Goal: Task Accomplishment & Management: Use online tool/utility

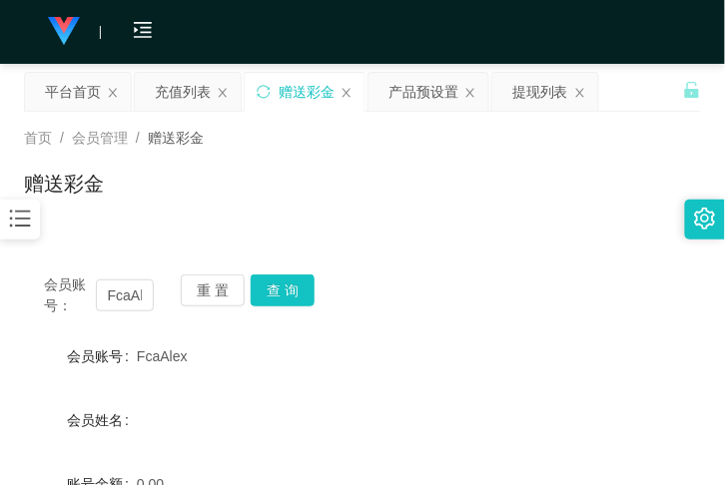
scroll to position [145, 0]
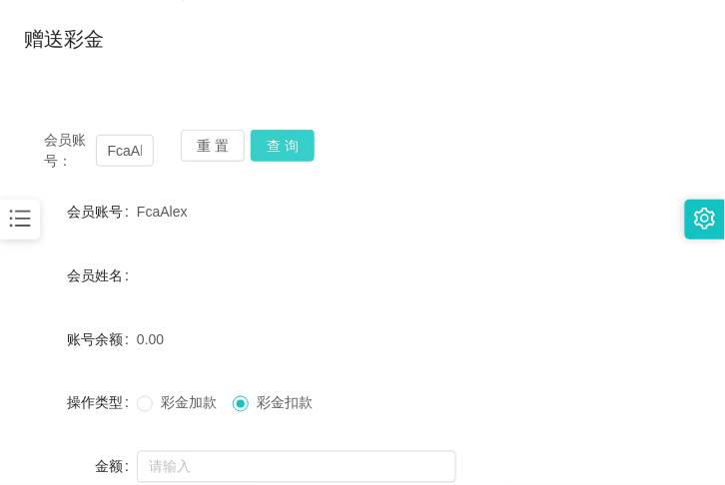
click at [287, 143] on button "查 询" at bounding box center [283, 146] width 64 height 32
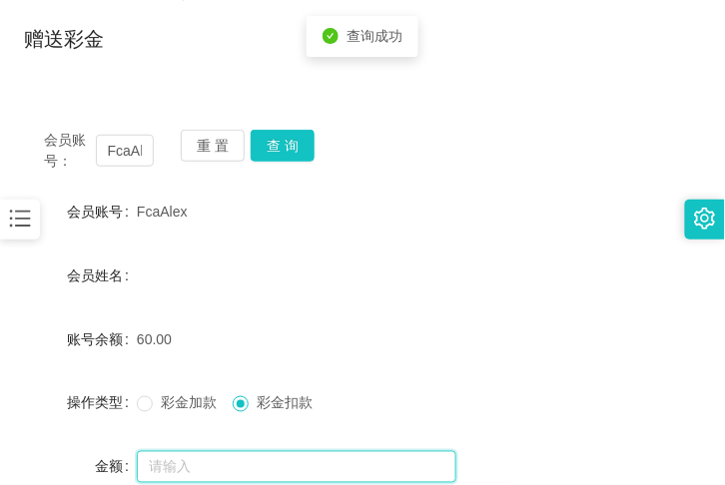
click at [252, 459] on input "text" at bounding box center [297, 467] width 320 height 32
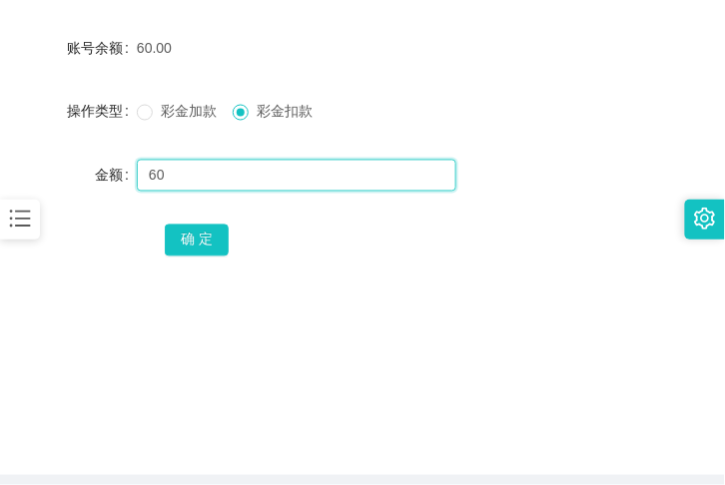
scroll to position [436, 0]
type input "60"
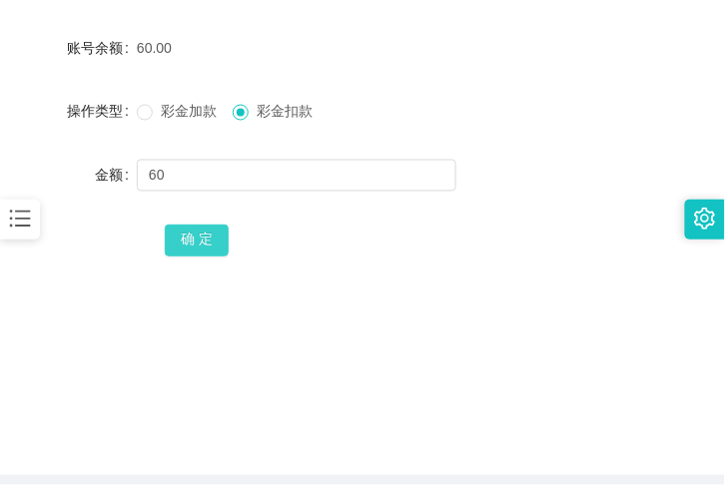
click at [211, 244] on button "确 定" at bounding box center [197, 241] width 64 height 32
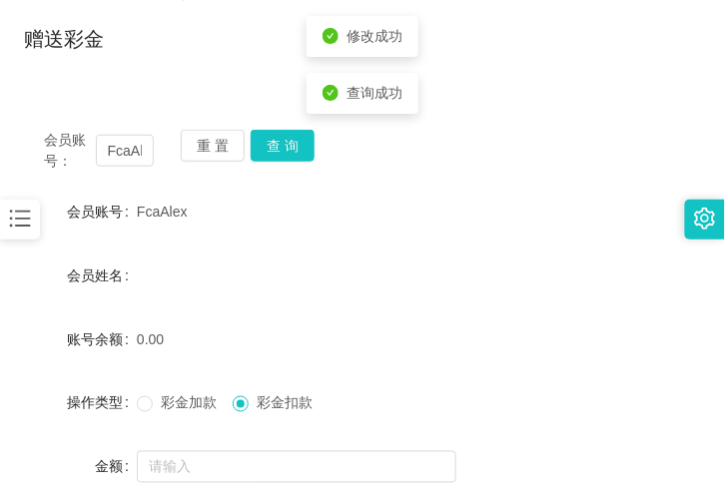
scroll to position [145, 0]
click at [275, 153] on button "查 询" at bounding box center [283, 146] width 64 height 32
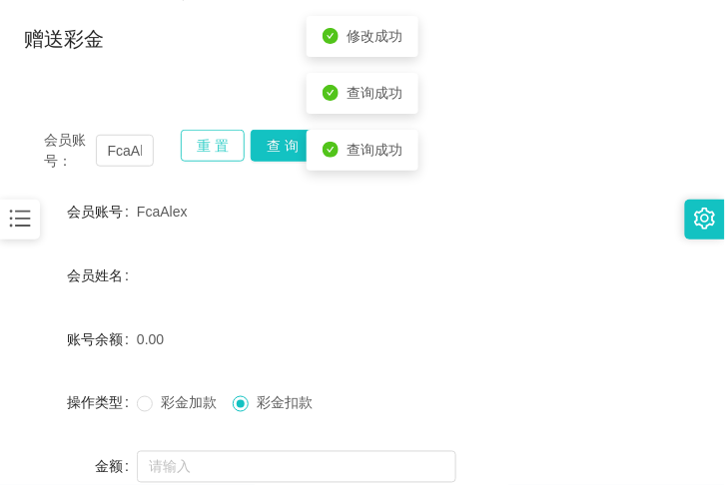
click at [227, 141] on button "重 置" at bounding box center [213, 146] width 64 height 32
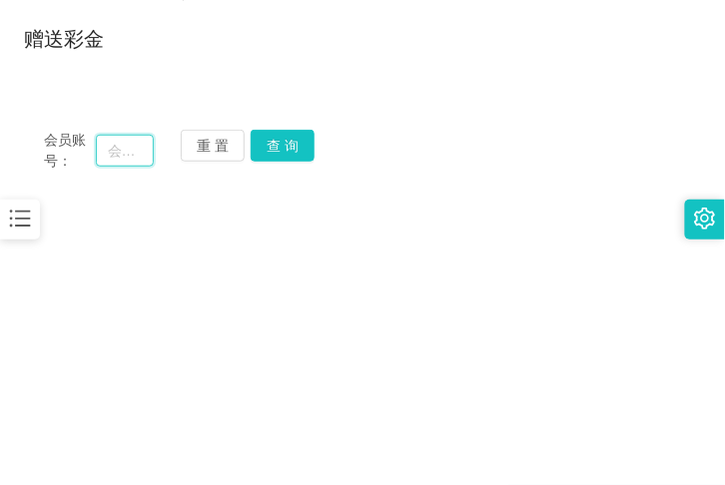
click at [121, 147] on input "text" at bounding box center [125, 151] width 58 height 32
click at [142, 153] on input "667" at bounding box center [125, 151] width 58 height 32
type input "667433"
click at [297, 145] on button "查 询" at bounding box center [283, 146] width 64 height 32
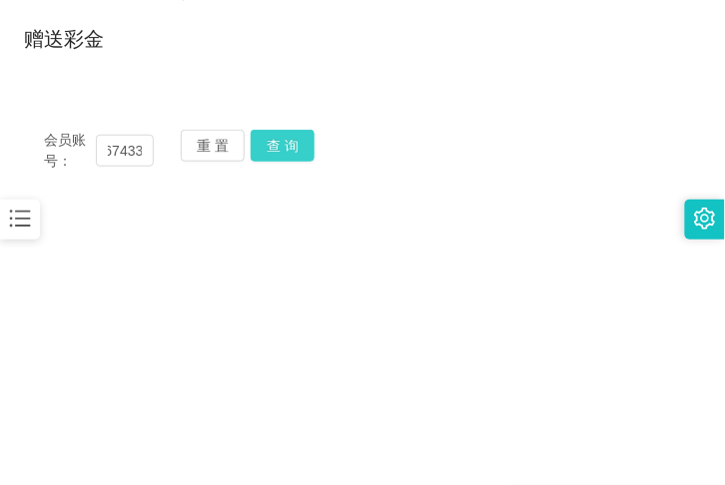
scroll to position [0, 0]
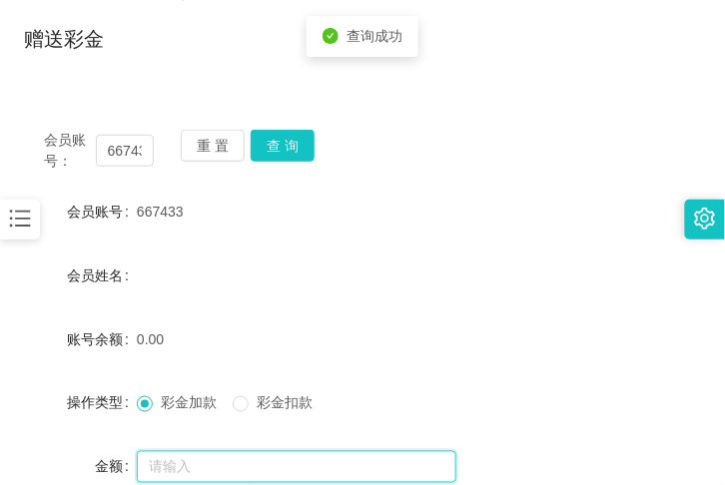
click at [193, 469] on input "text" at bounding box center [297, 467] width 320 height 32
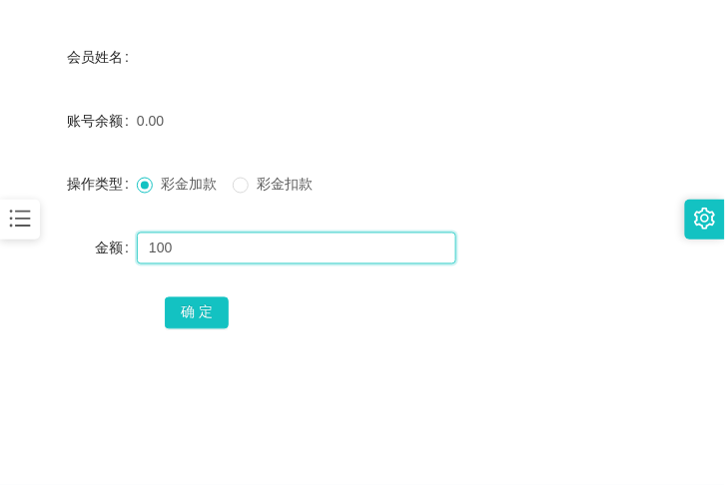
scroll to position [364, 0]
type input "100"
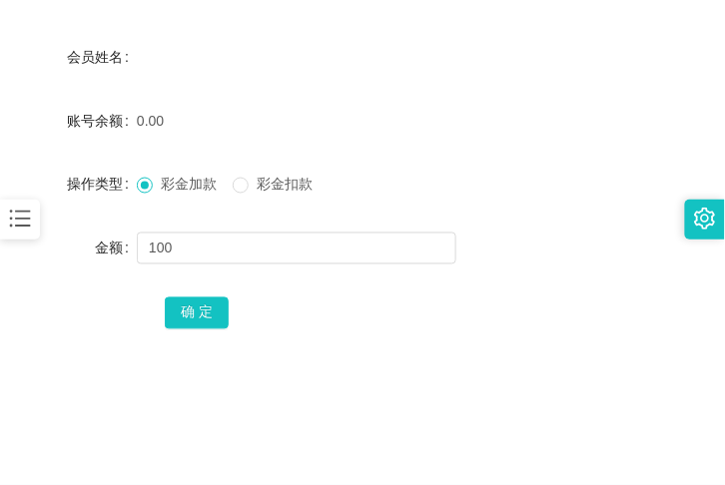
click at [181, 294] on div "确 定" at bounding box center [363, 313] width 396 height 40
click at [183, 313] on button "确 定" at bounding box center [197, 314] width 64 height 32
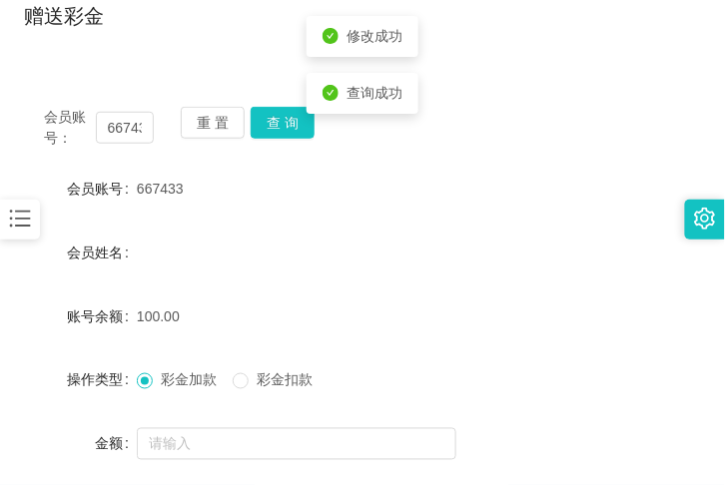
scroll to position [72, 0]
